Goal: Task Accomplishment & Management: Complete application form

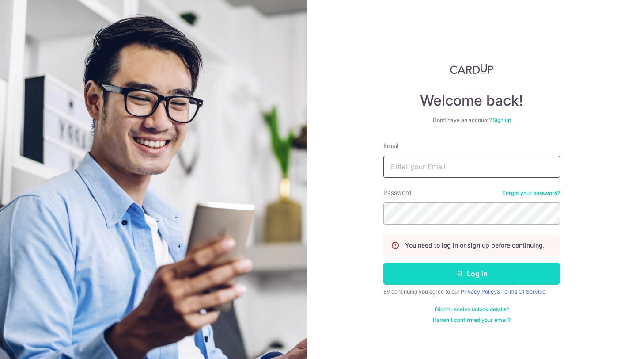
type input "[EMAIL_ADDRESS][DOMAIN_NAME]"
click at [479, 269] on button "Log in" at bounding box center [472, 274] width 177 height 22
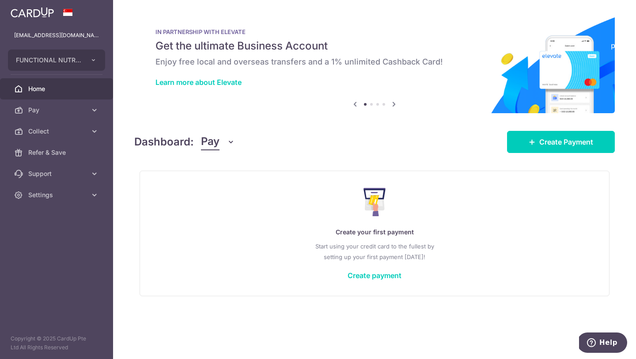
click at [48, 133] on span "Collect" at bounding box center [57, 131] width 58 height 9
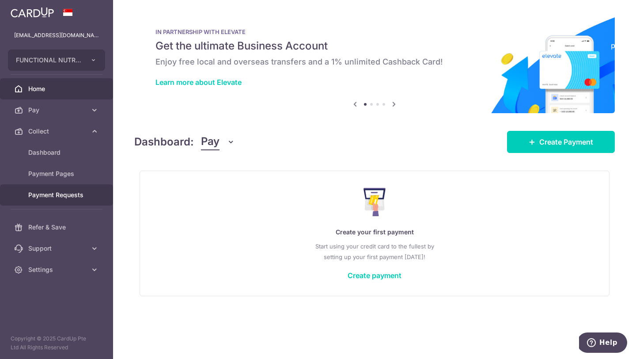
click at [46, 195] on span "Payment Requests" at bounding box center [57, 194] width 58 height 9
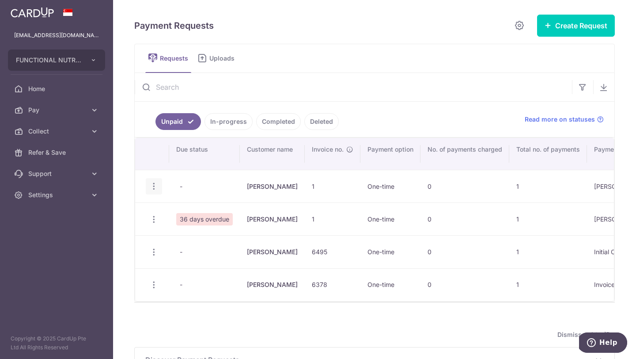
click at [154, 187] on icon "button" at bounding box center [153, 186] width 9 height 9
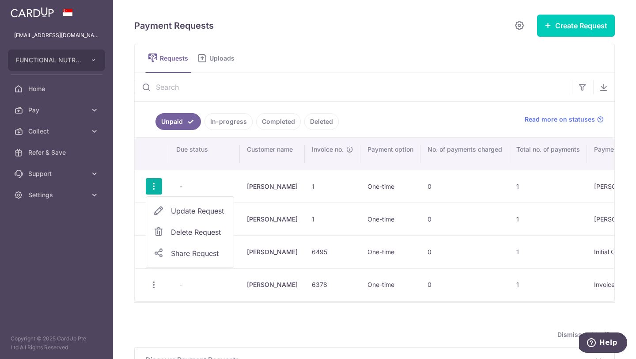
click at [181, 251] on span "Share Request" at bounding box center [199, 253] width 56 height 11
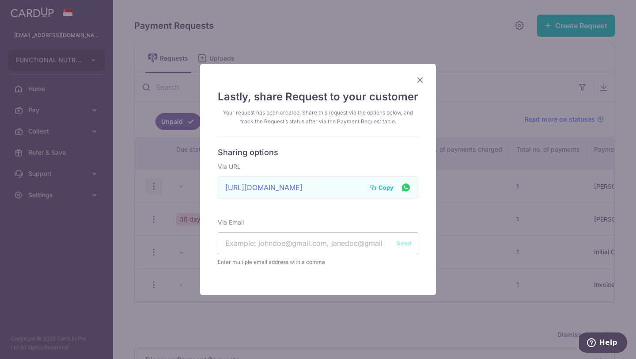
click at [383, 187] on span "Copy" at bounding box center [386, 187] width 15 height 9
click at [418, 83] on icon "Close" at bounding box center [420, 79] width 11 height 11
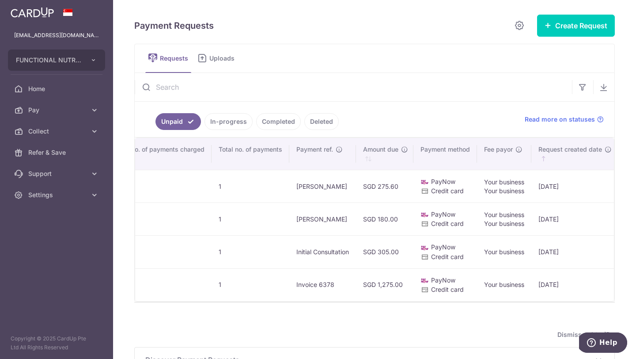
scroll to position [0, 304]
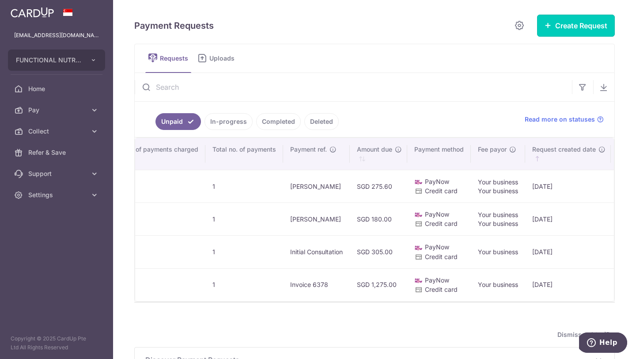
click at [565, 26] on button "Create Request" at bounding box center [576, 26] width 78 height 22
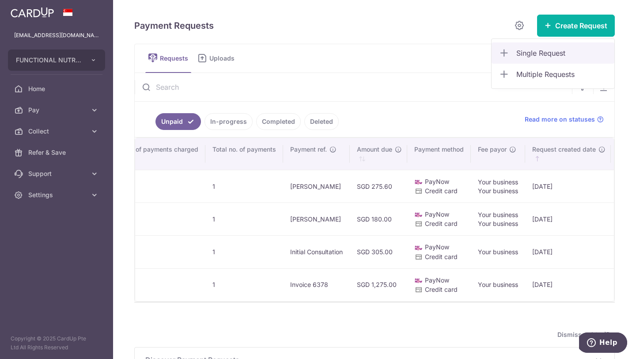
click at [545, 54] on span "Single Request" at bounding box center [562, 53] width 91 height 11
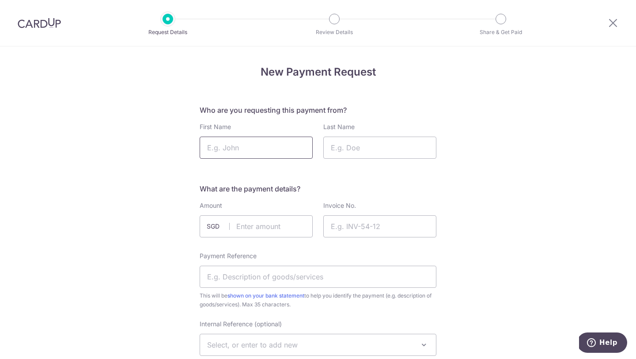
click at [225, 147] on input "First Name" at bounding box center [256, 148] width 113 height 22
type input "[PERSON_NAME]"
click at [335, 147] on input "Last Name" at bounding box center [380, 148] width 113 height 22
click at [249, 224] on input "text" at bounding box center [256, 226] width 113 height 22
type input "275.00"
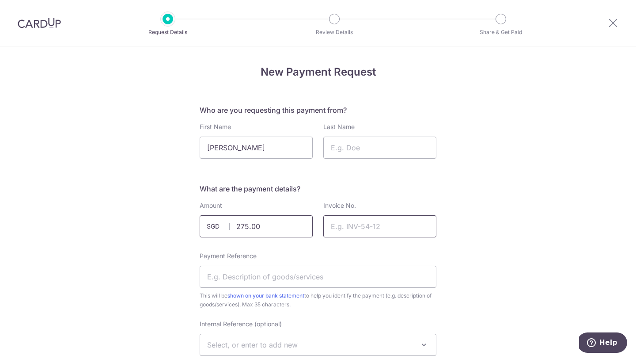
click at [347, 225] on input "Invoice No." at bounding box center [380, 226] width 113 height 22
type input "1"
click at [263, 277] on input "Payment Reference" at bounding box center [318, 277] width 237 height 22
type input "[PERSON_NAME]"
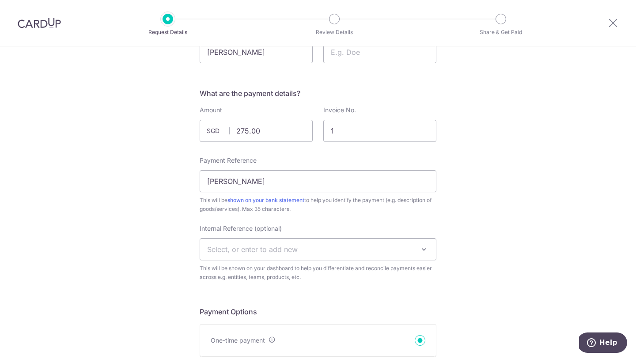
scroll to position [93, 0]
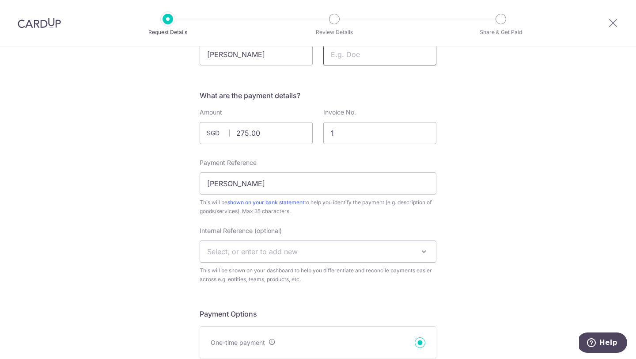
click at [343, 57] on input "Last Name" at bounding box center [380, 54] width 113 height 22
type input "C"
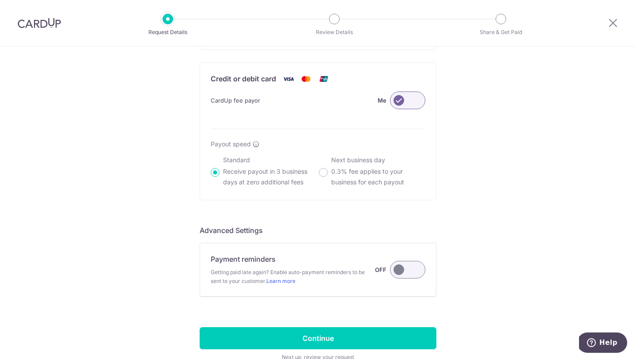
scroll to position [640, 0]
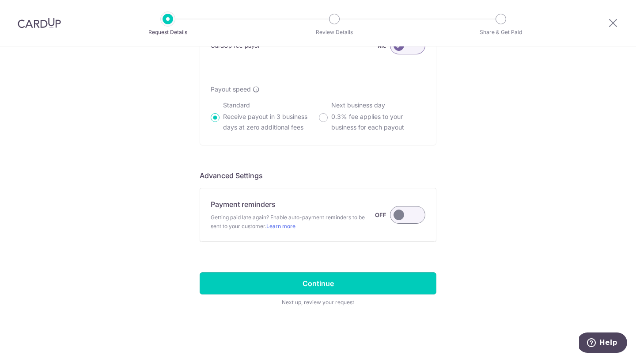
click at [336, 284] on input "Continue" at bounding box center [318, 283] width 237 height 22
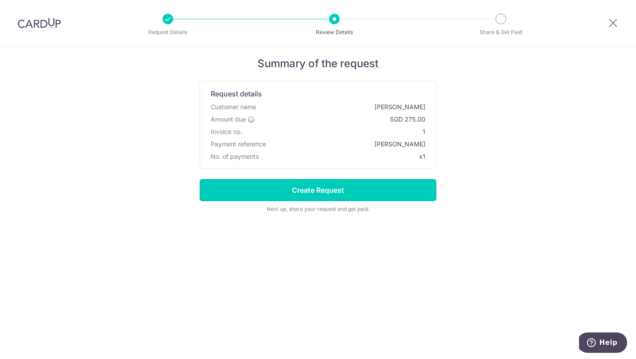
click at [328, 193] on input "Create Request" at bounding box center [318, 190] width 237 height 22
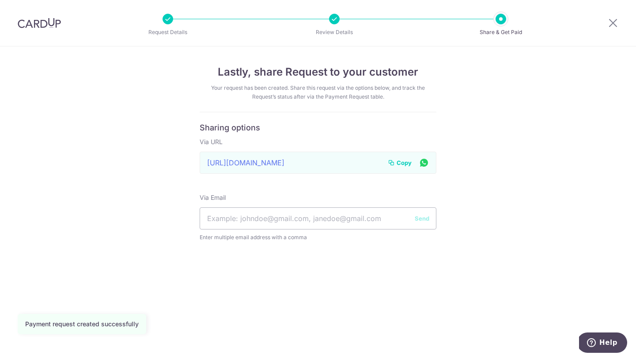
click at [408, 162] on span "Copy" at bounding box center [404, 162] width 15 height 9
